Goal: Task Accomplishment & Management: Manage account settings

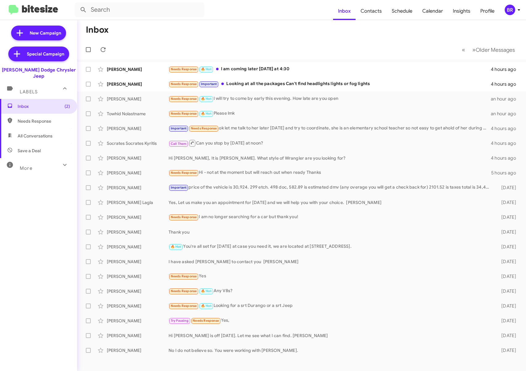
click at [510, 14] on div "BR" at bounding box center [509, 10] width 10 height 10
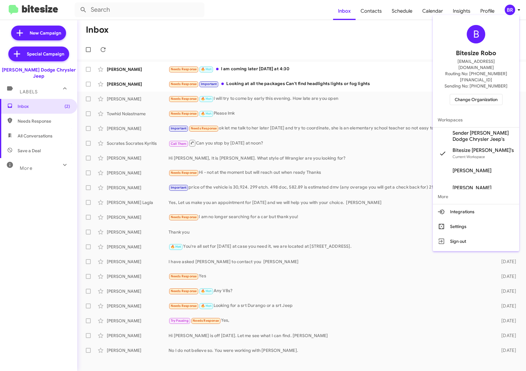
click at [483, 94] on span "Change Organization" at bounding box center [475, 99] width 43 height 10
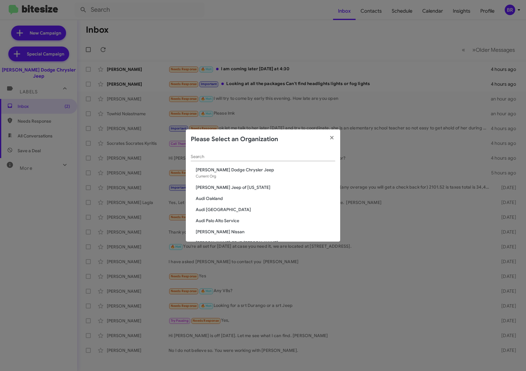
click at [241, 151] on div "Search" at bounding box center [263, 155] width 144 height 12
click at [233, 157] on input "Search" at bounding box center [263, 157] width 144 height 5
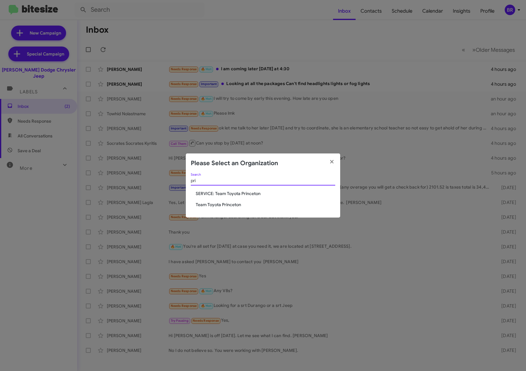
type input "pri"
click at [231, 204] on span "Team Toyota Princeton" at bounding box center [265, 205] width 139 height 6
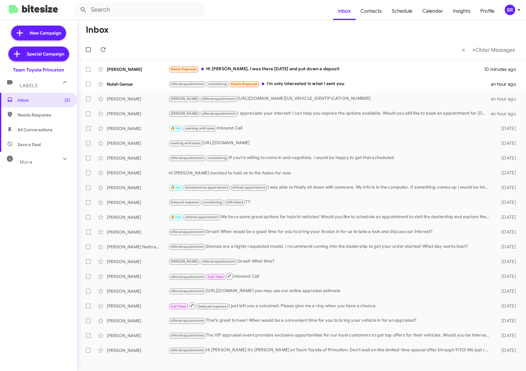
click at [47, 157] on div "More" at bounding box center [32, 159] width 55 height 11
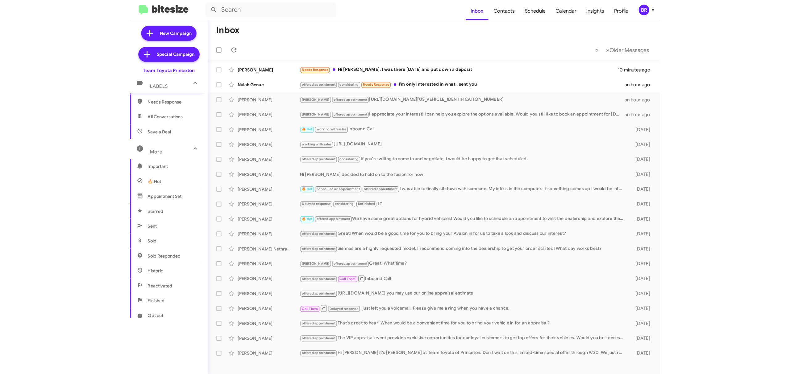
scroll to position [68, 0]
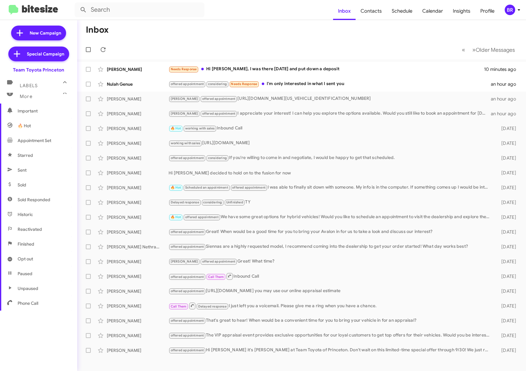
click at [39, 256] on span "Opt out" at bounding box center [38, 259] width 77 height 15
type input "in:opt-out"
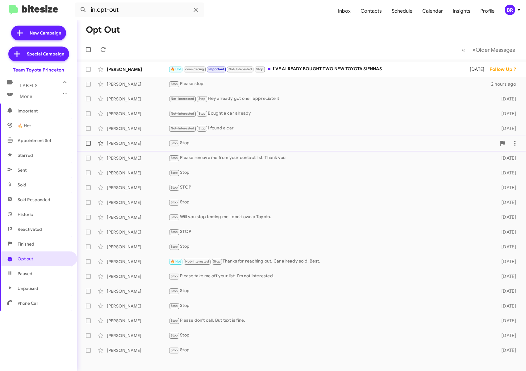
click at [263, 150] on span "[PERSON_NAME] Stop Stop [DATE]" at bounding box center [301, 143] width 448 height 15
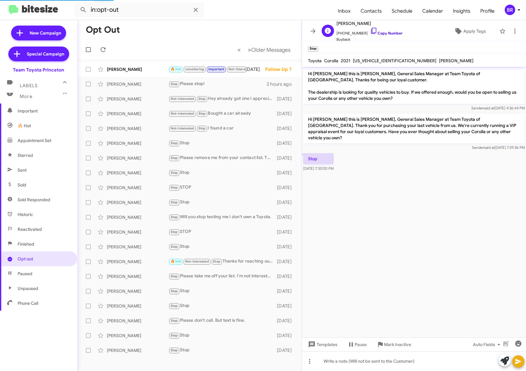
click at [379, 35] on link "Copy Number" at bounding box center [386, 33] width 32 height 5
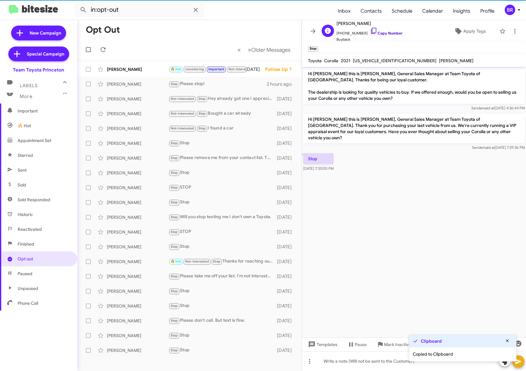
click at [380, 35] on link "Copy Number" at bounding box center [386, 33] width 32 height 5
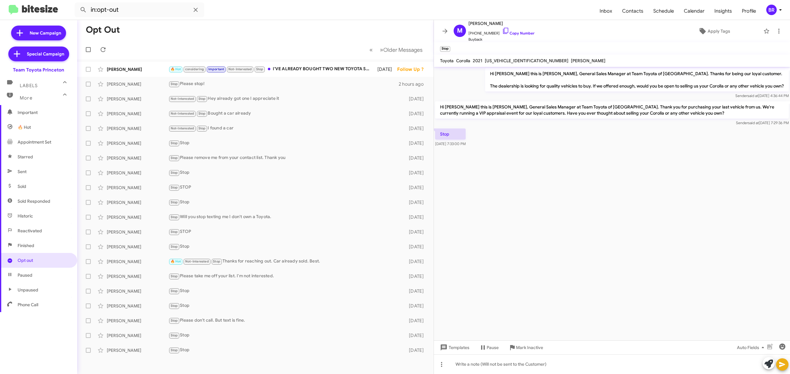
scroll to position [66, 0]
